Goal: Information Seeking & Learning: Learn about a topic

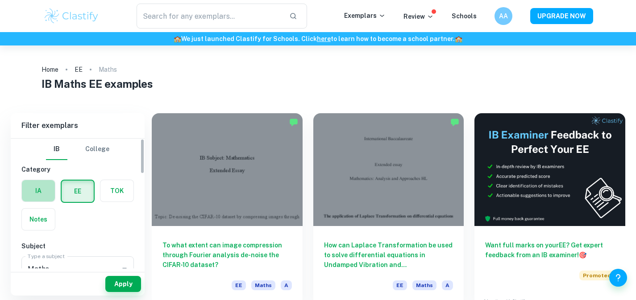
click at [37, 186] on label "button" at bounding box center [38, 190] width 33 height 21
click at [0, 0] on input "radio" at bounding box center [0, 0] width 0 height 0
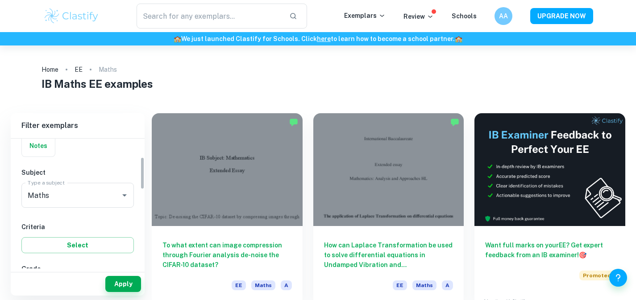
scroll to position [76, 0]
click at [38, 191] on input "Maths" at bounding box center [64, 193] width 79 height 17
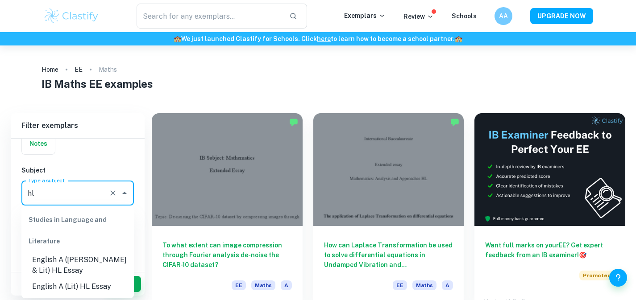
scroll to position [0, 0]
click at [88, 257] on li "English A ([PERSON_NAME] & Lit) HL Essay" at bounding box center [77, 265] width 112 height 27
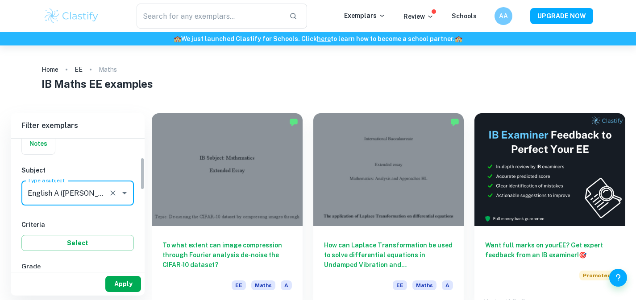
type input "English A ([PERSON_NAME] & Lit) HL Essay"
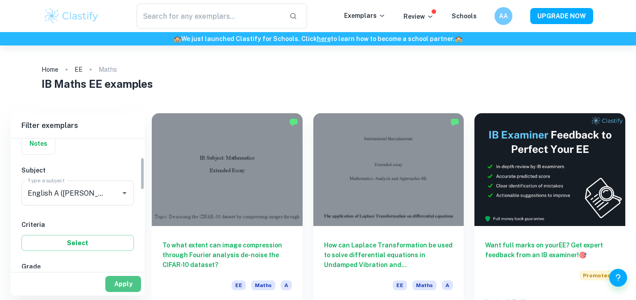
click at [123, 280] on button "Apply" at bounding box center [123, 284] width 36 height 16
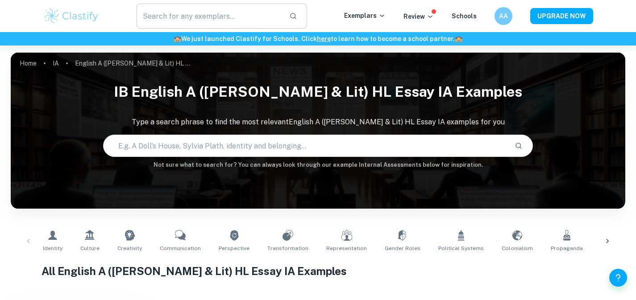
click at [241, 18] on input "text" at bounding box center [210, 16] width 146 height 25
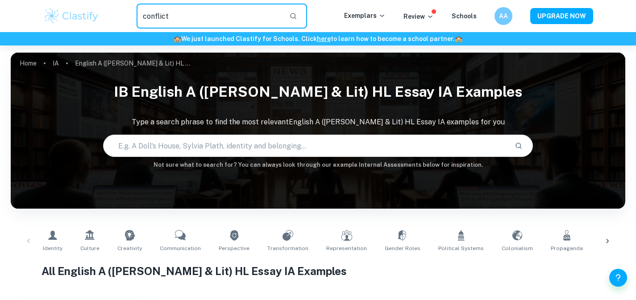
type input "conflict"
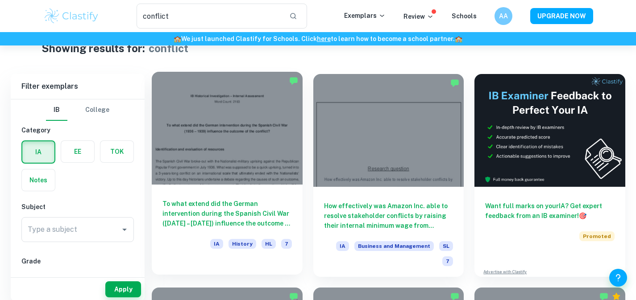
scroll to position [38, 0]
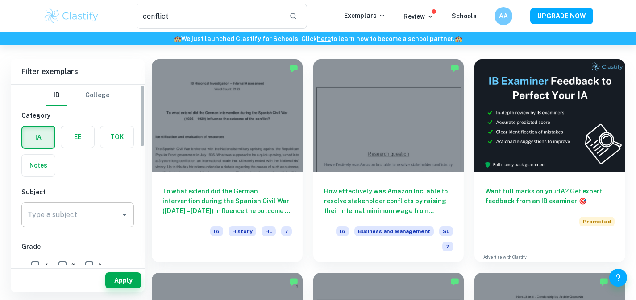
click at [94, 215] on input "Type a subject" at bounding box center [70, 215] width 91 height 17
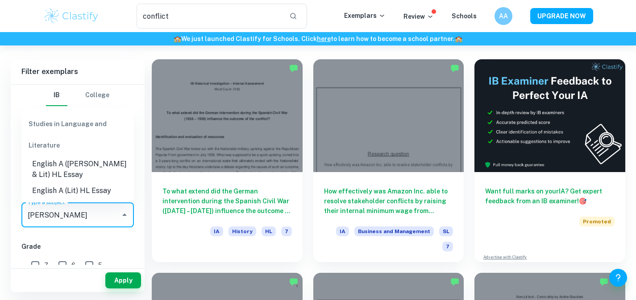
click at [100, 162] on li "English A ([PERSON_NAME] & Lit) HL Essay" at bounding box center [77, 169] width 112 height 27
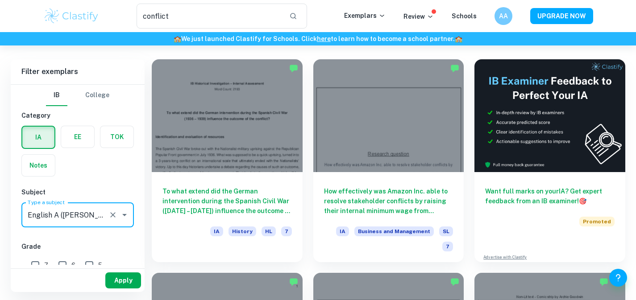
type input "English A ([PERSON_NAME] & Lit) HL Essay"
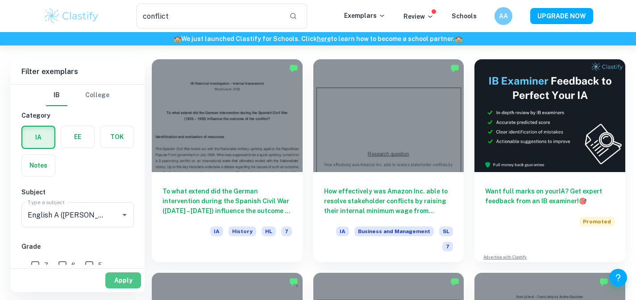
click at [122, 288] on button "Apply" at bounding box center [123, 281] width 36 height 16
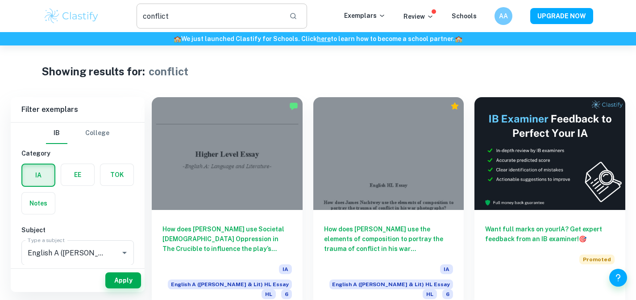
drag, startPoint x: 282, startPoint y: 195, endPoint x: 252, endPoint y: 4, distance: 192.9
